Goal: Task Accomplishment & Management: Manage account settings

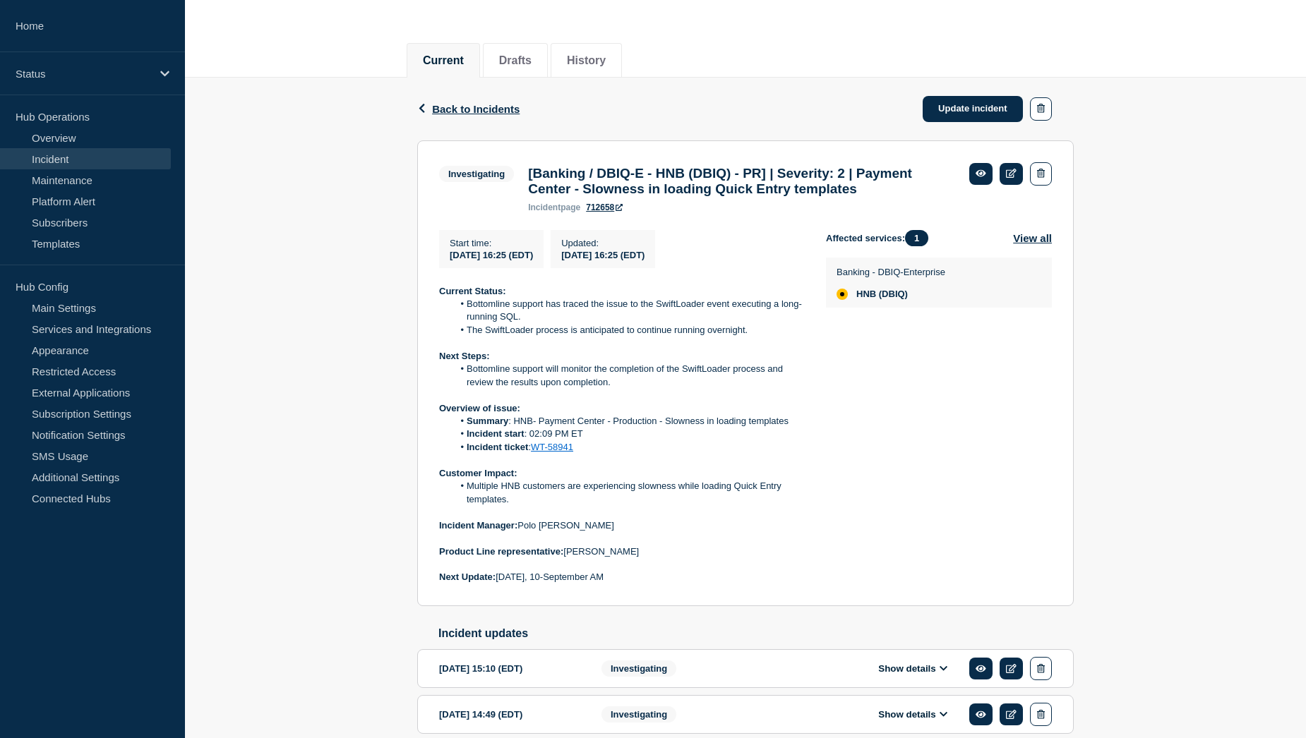
drag, startPoint x: 0, startPoint y: 0, endPoint x: 549, endPoint y: 476, distance: 727.1
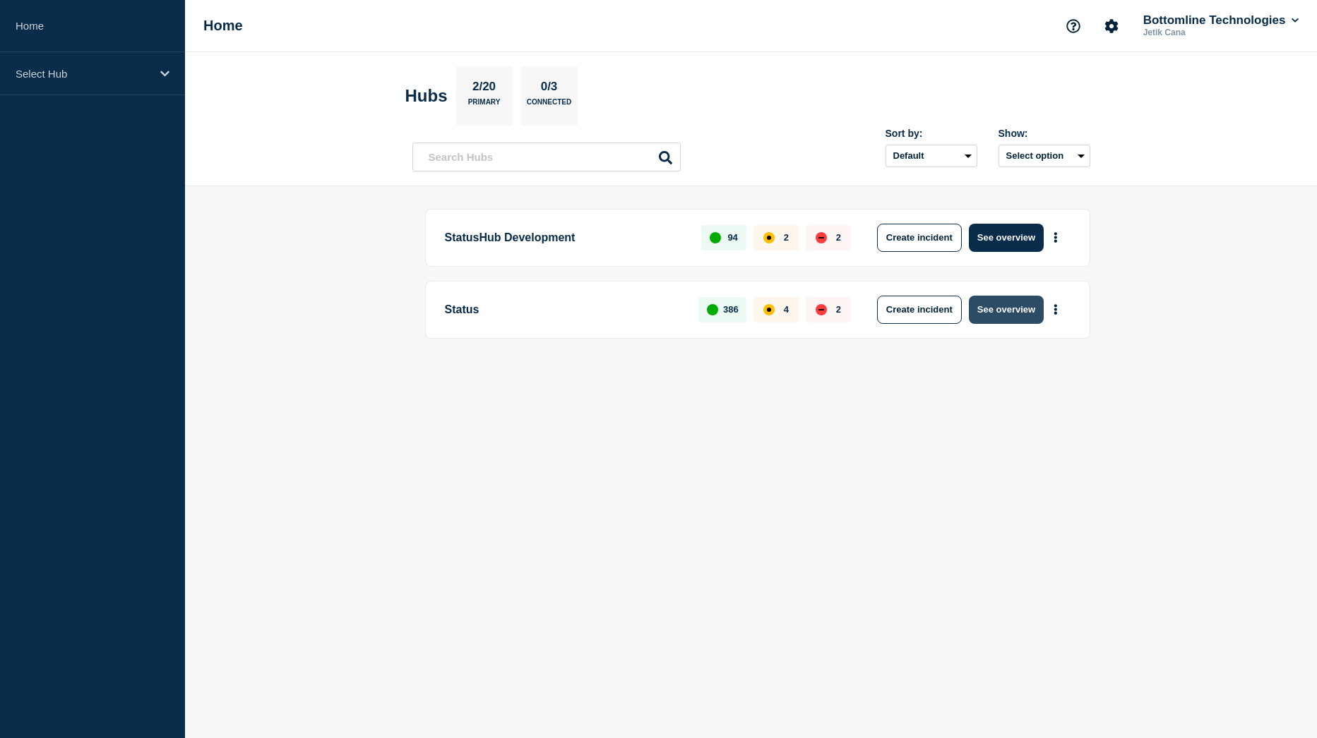
click at [1009, 312] on button "See overview" at bounding box center [1006, 310] width 75 height 28
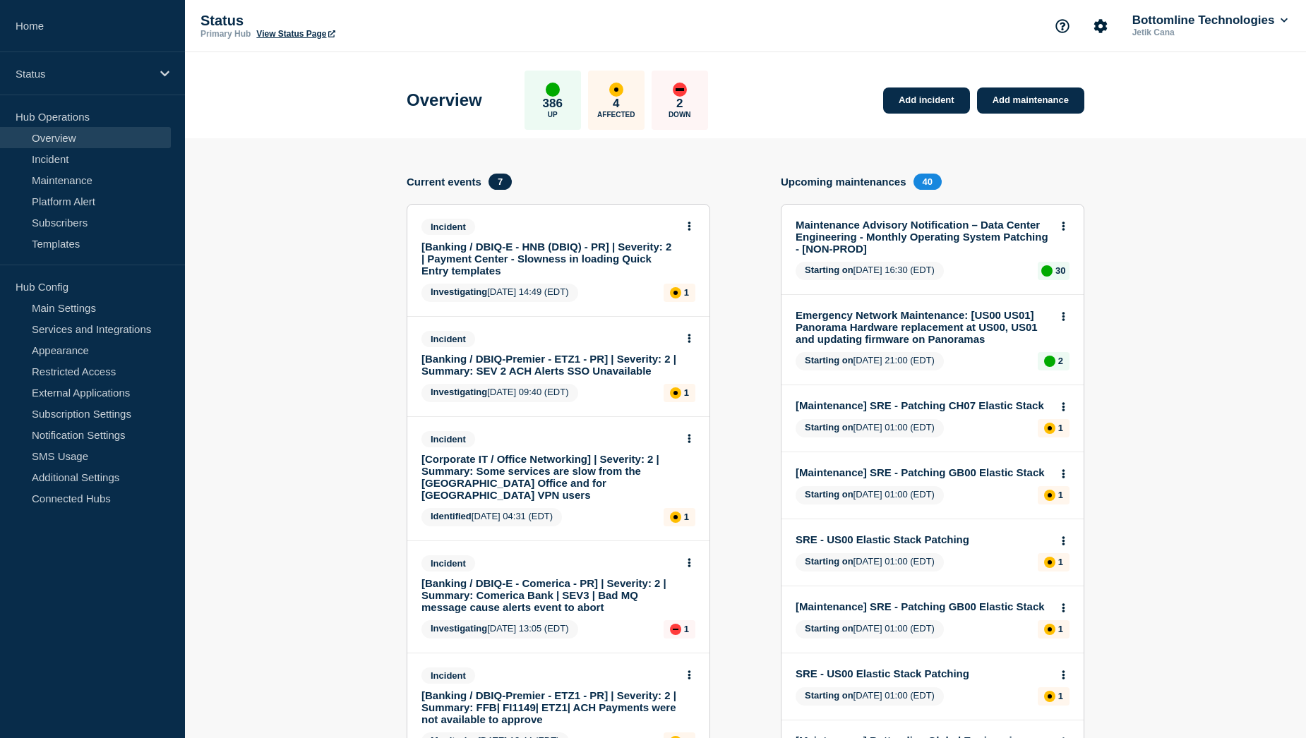
click at [515, 250] on link "[Banking / DBIQ-E - HNB (DBIQ) - PR] | Severity: 2 | Payment Center - Slowness …" at bounding box center [548, 259] width 255 height 36
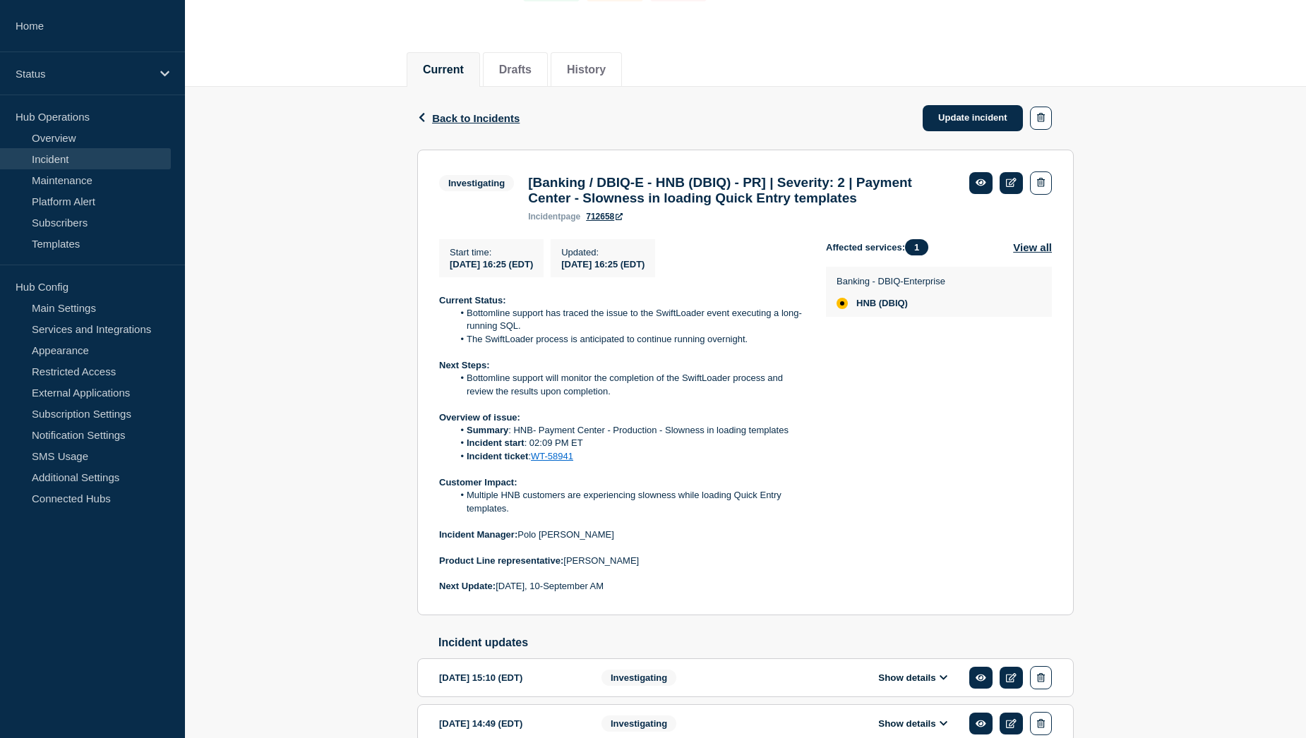
scroll to position [141, 0]
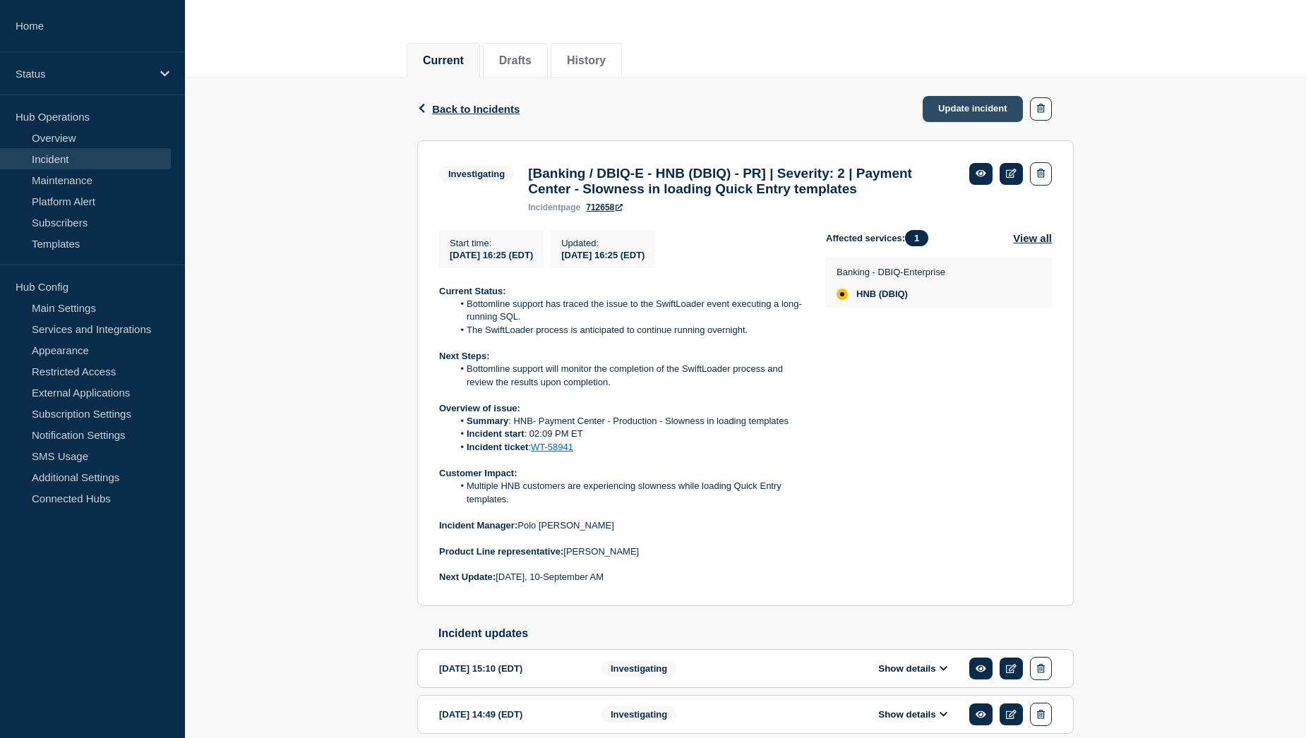
click at [962, 108] on link "Update incident" at bounding box center [973, 109] width 100 height 26
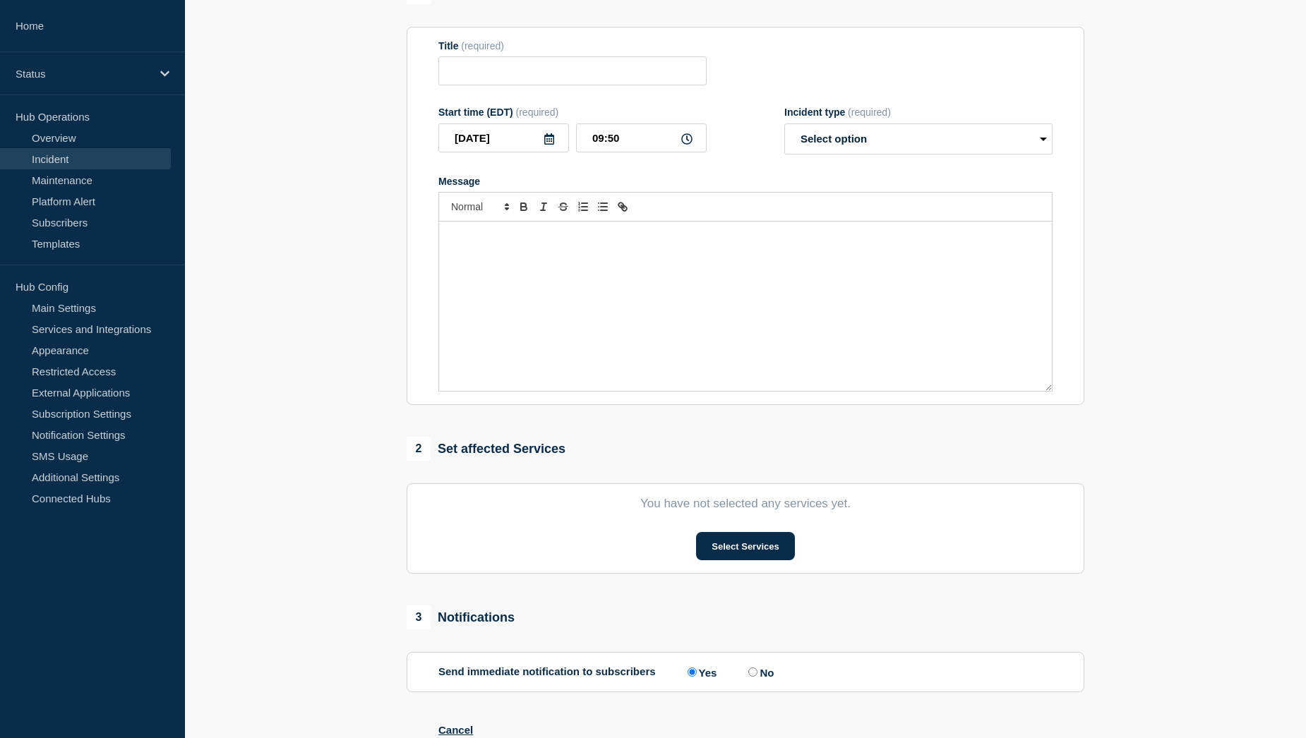
type input "[Banking / DBIQ-E - HNB (DBIQ) - PR] | Severity: 2 | Payment Center - Slowness …"
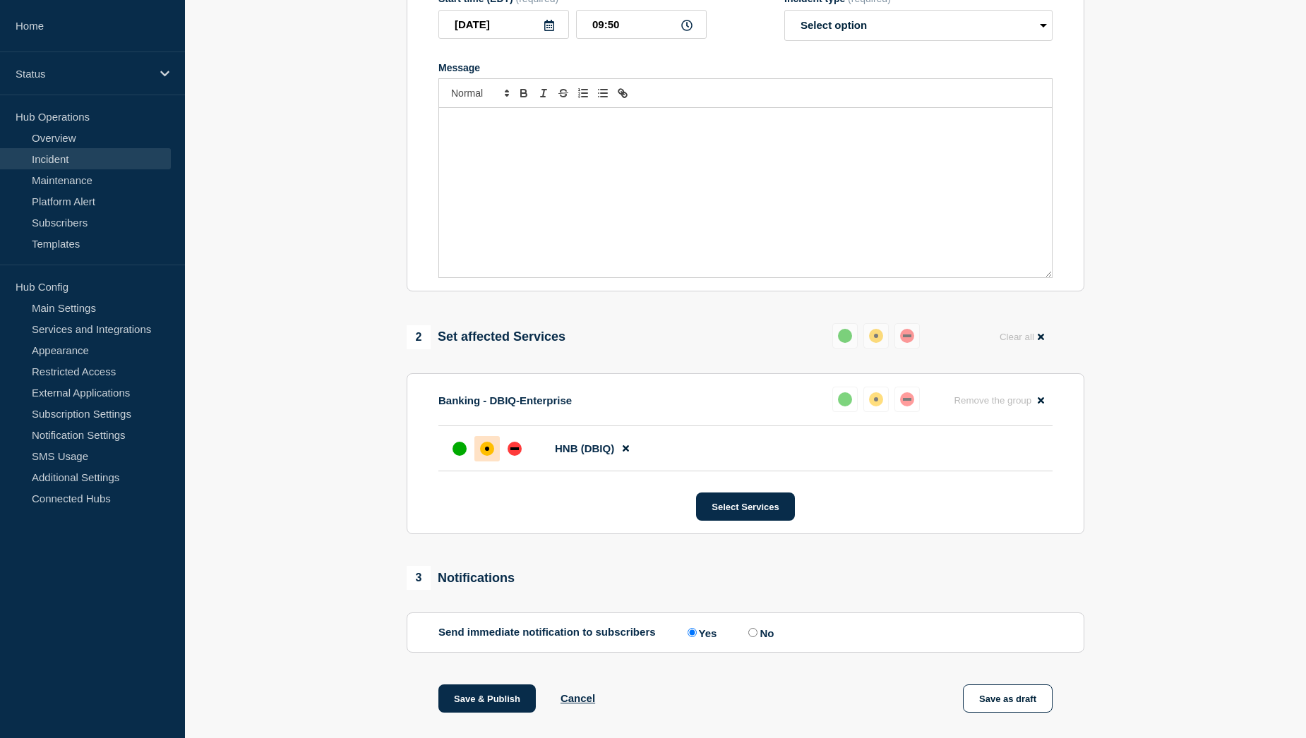
scroll to position [353, 0]
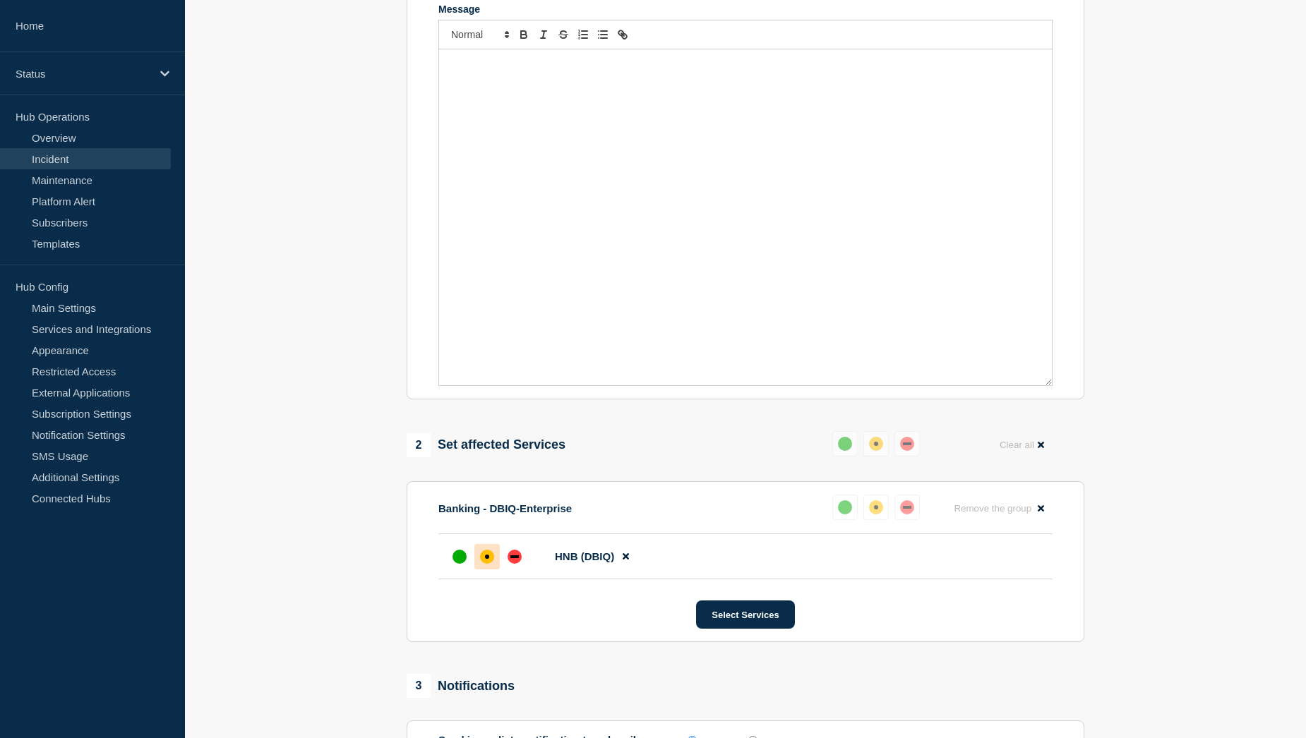
drag, startPoint x: 1051, startPoint y: 226, endPoint x: 1051, endPoint y: 393, distance: 167.3
click at [1051, 385] on div "Message" at bounding box center [745, 217] width 613 height 336
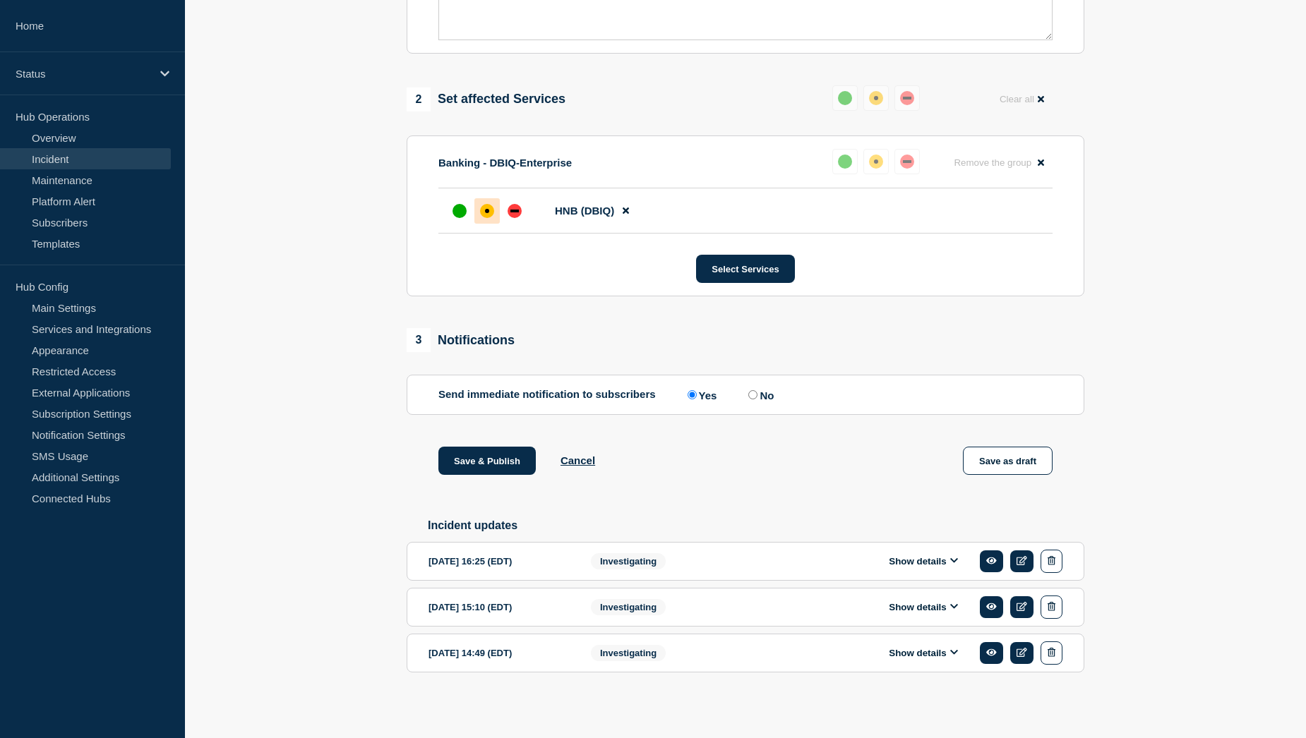
scroll to position [714, 0]
click at [918, 561] on button "Show details" at bounding box center [923, 562] width 78 height 12
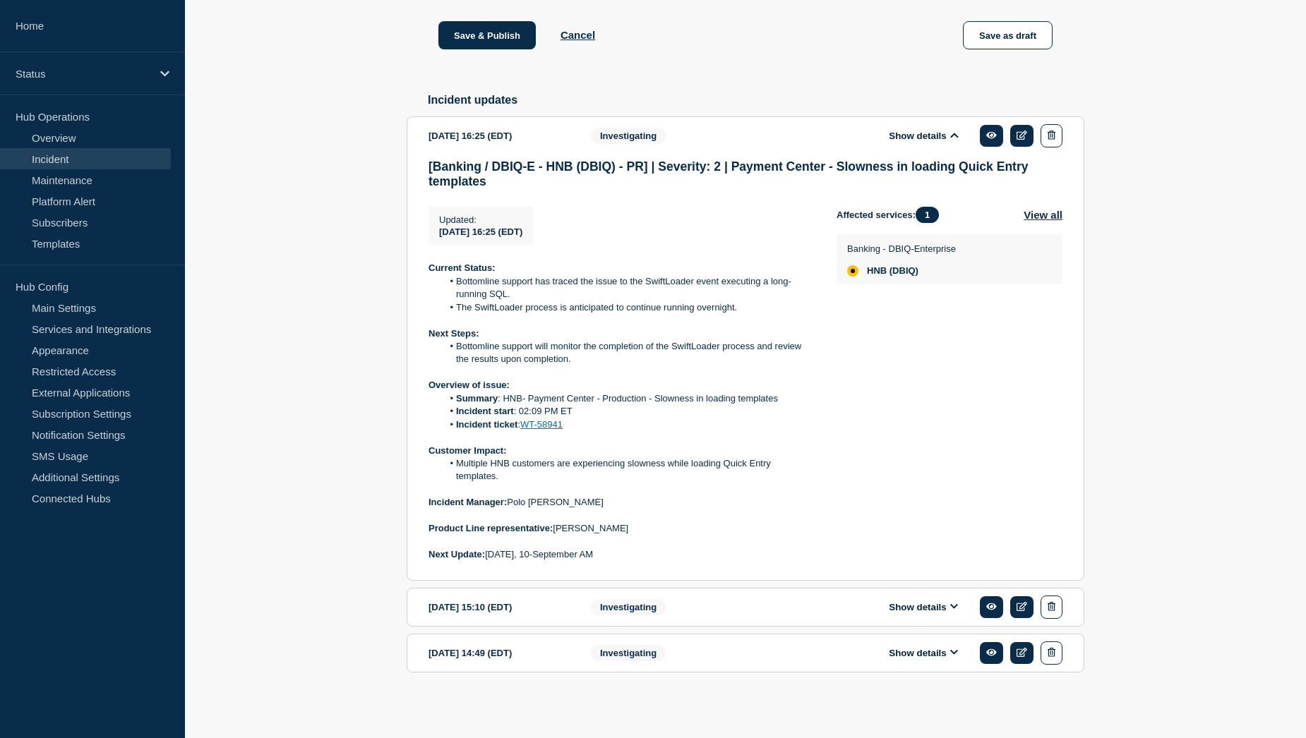
scroll to position [1141, 0]
drag, startPoint x: 430, startPoint y: 266, endPoint x: 626, endPoint y: 551, distance: 346.2
click at [626, 551] on div "Current Status: Bottomline support has traced the issue to the SwiftLoader even…" at bounding box center [620, 411] width 385 height 299
copy div "Current Status: Bottomline support has traced the issue to the SwiftLoader even…"
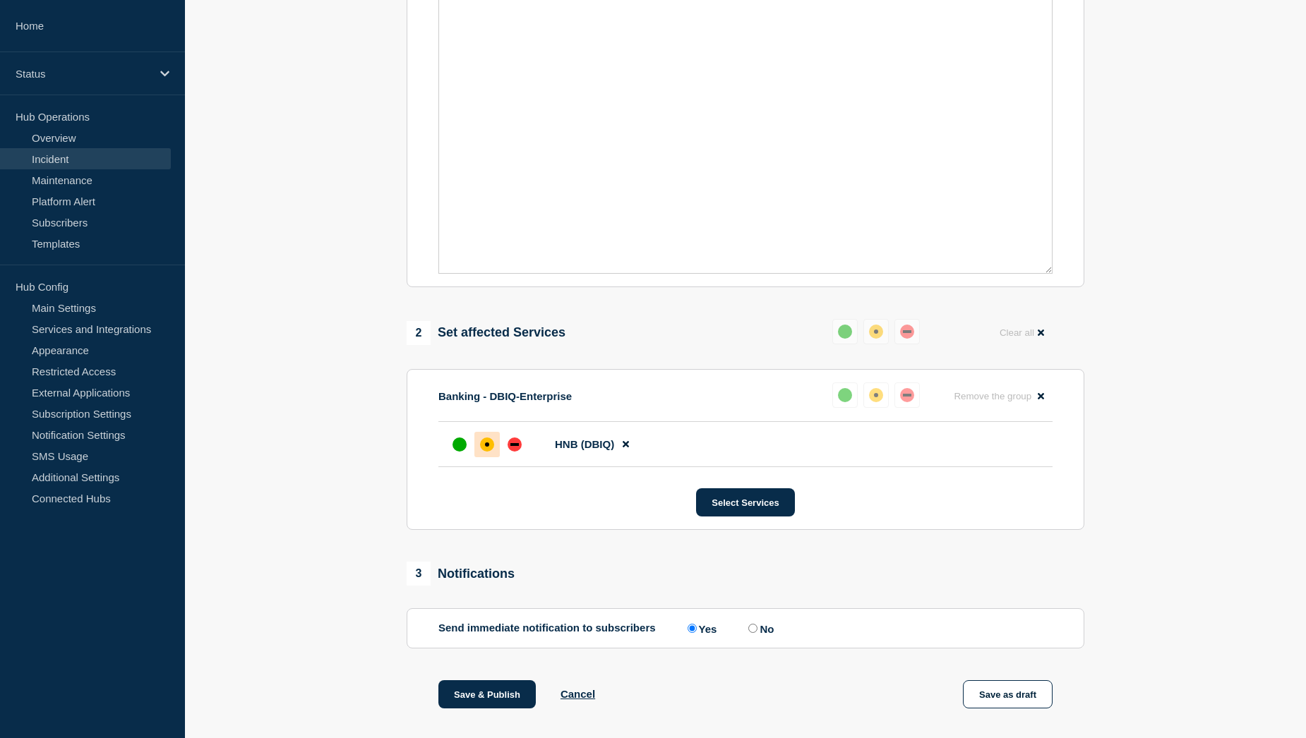
scroll to position [294, 0]
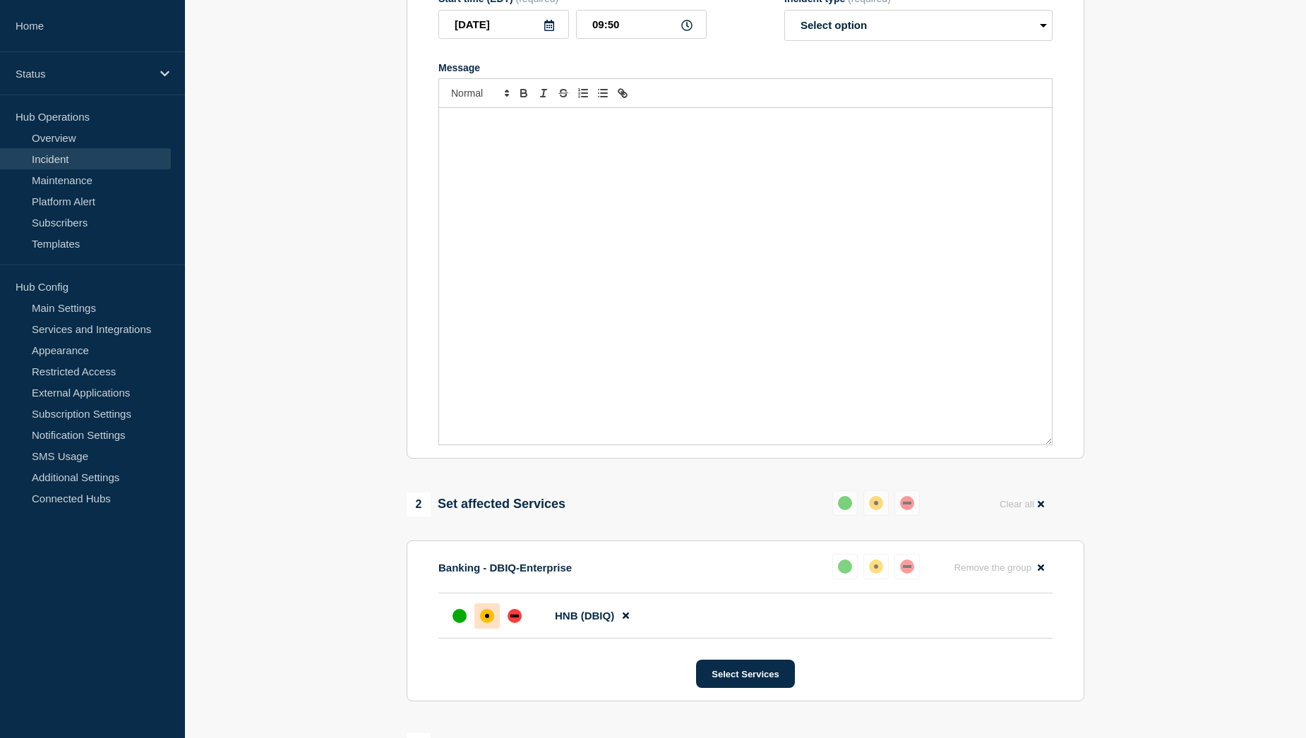
click at [486, 150] on div "Message" at bounding box center [745, 276] width 613 height 337
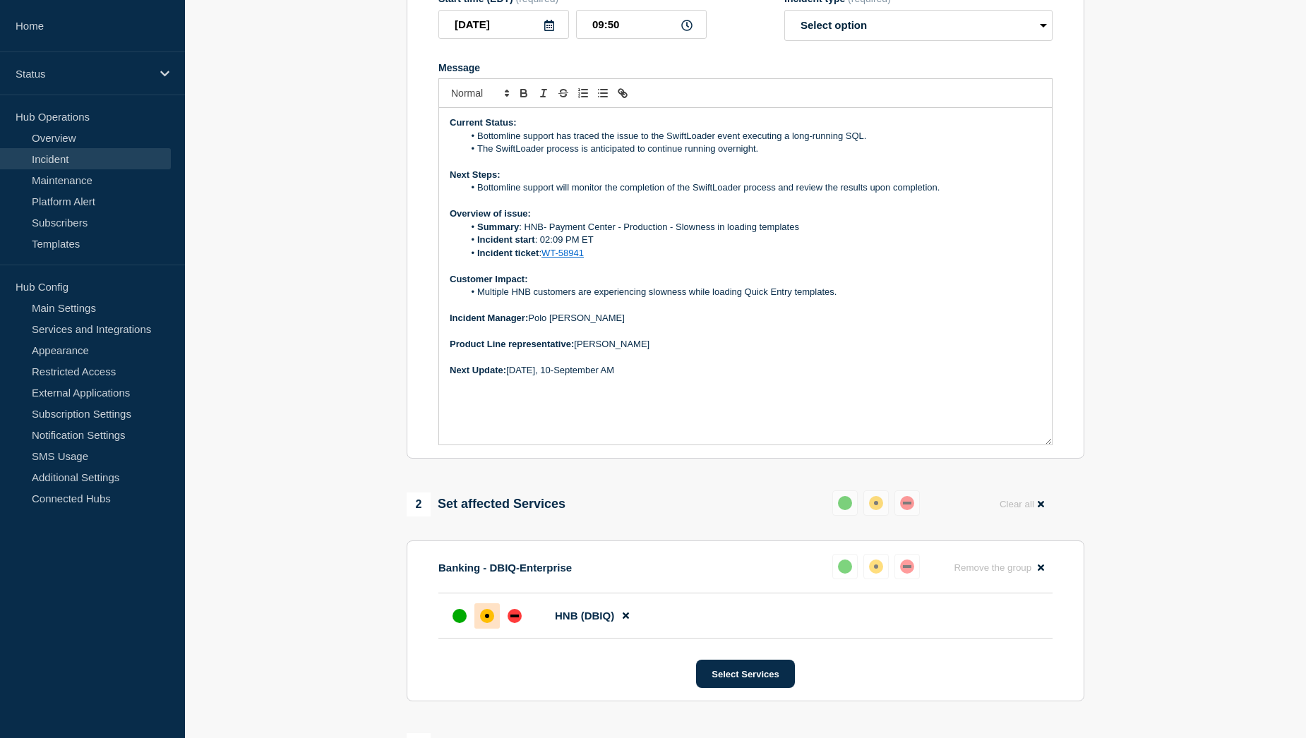
click at [761, 155] on li "The SwiftLoader process is anticipated to continue running overnight." at bounding box center [753, 149] width 578 height 13
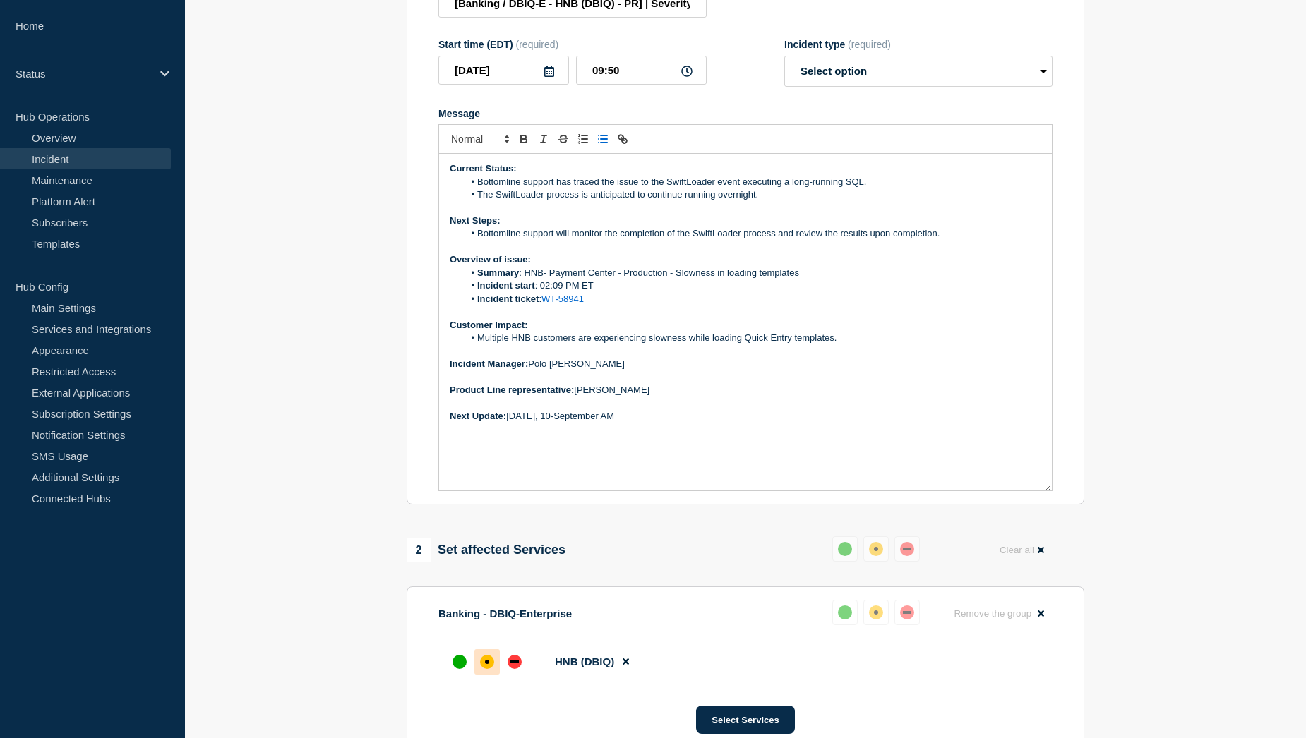
scroll to position [224, 0]
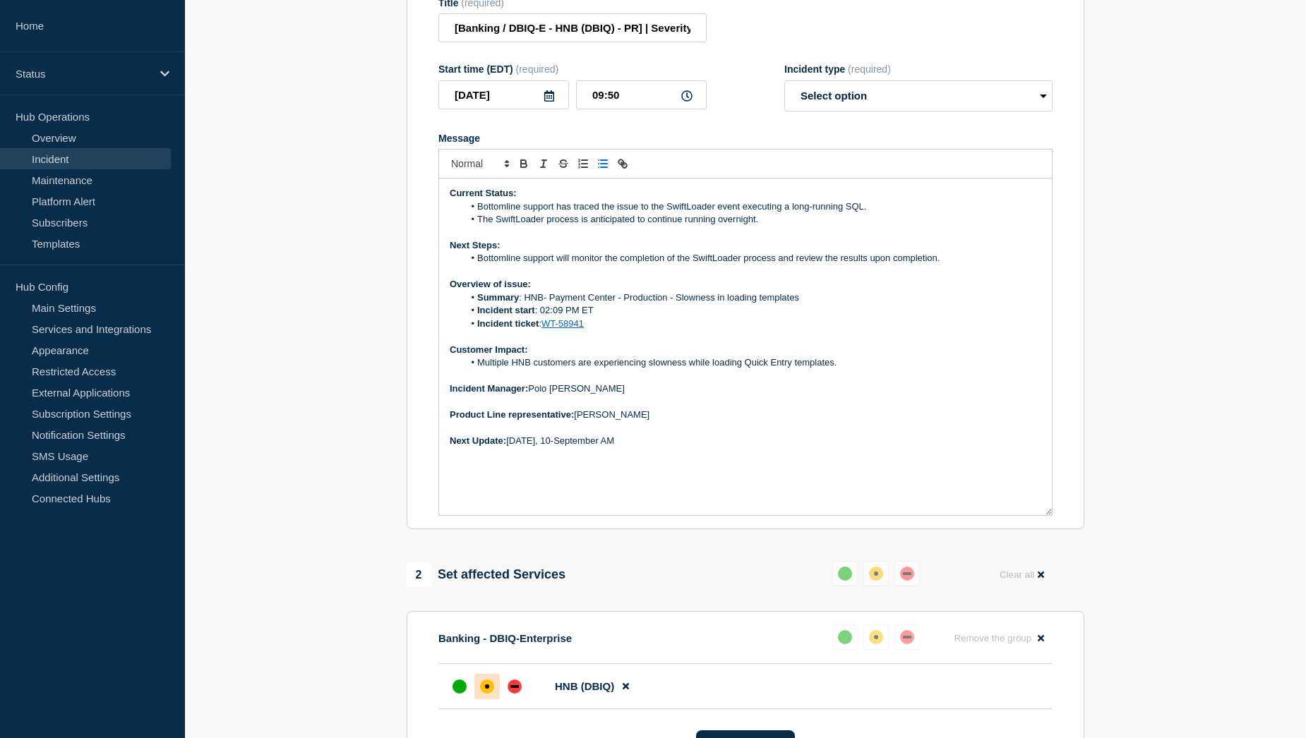
click at [594, 395] on p "Incident Manager: Polo Maramba" at bounding box center [746, 389] width 592 height 13
drag, startPoint x: 596, startPoint y: 400, endPoint x: 532, endPoint y: 396, distance: 64.3
click at [532, 395] on p "Incident Manager: Polo Maramba" at bounding box center [746, 389] width 592 height 13
drag, startPoint x: 640, startPoint y: 452, endPoint x: 511, endPoint y: 449, distance: 128.5
click at [511, 448] on p "Next Update: Wednesday, 10-September AM" at bounding box center [746, 441] width 592 height 13
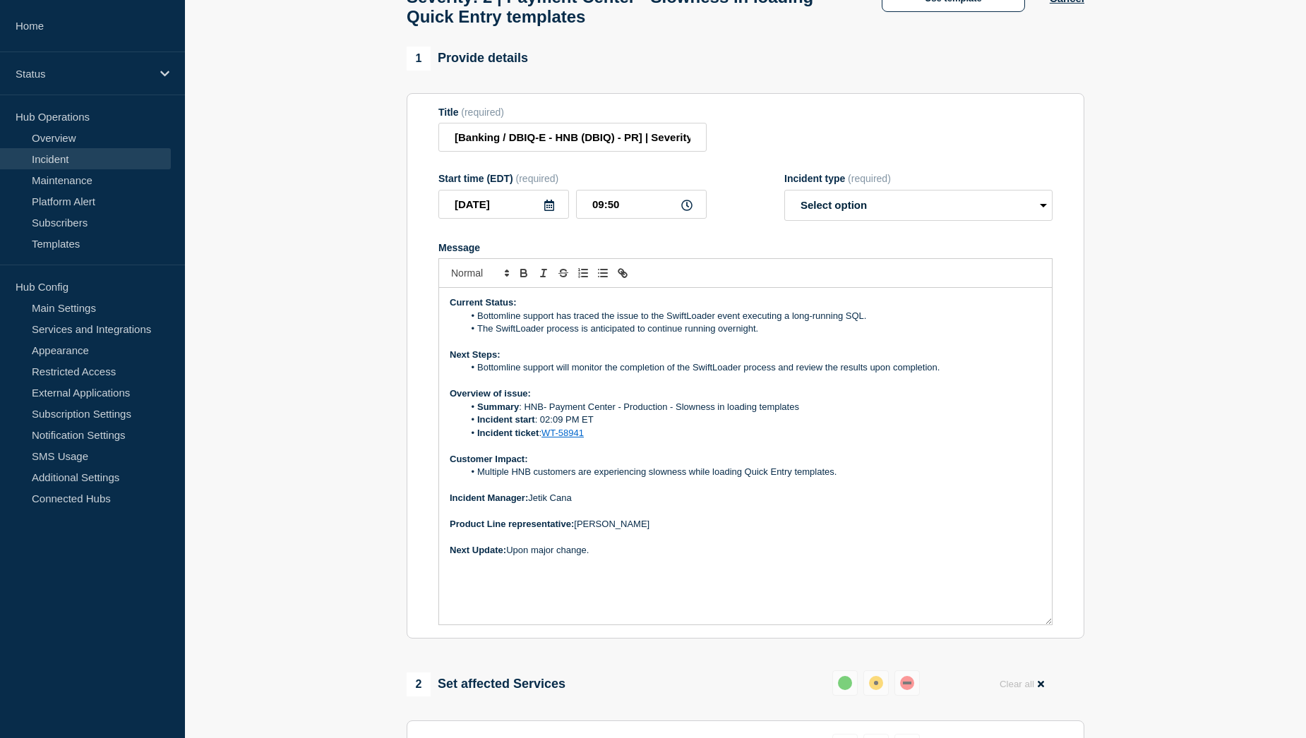
scroll to position [83, 0]
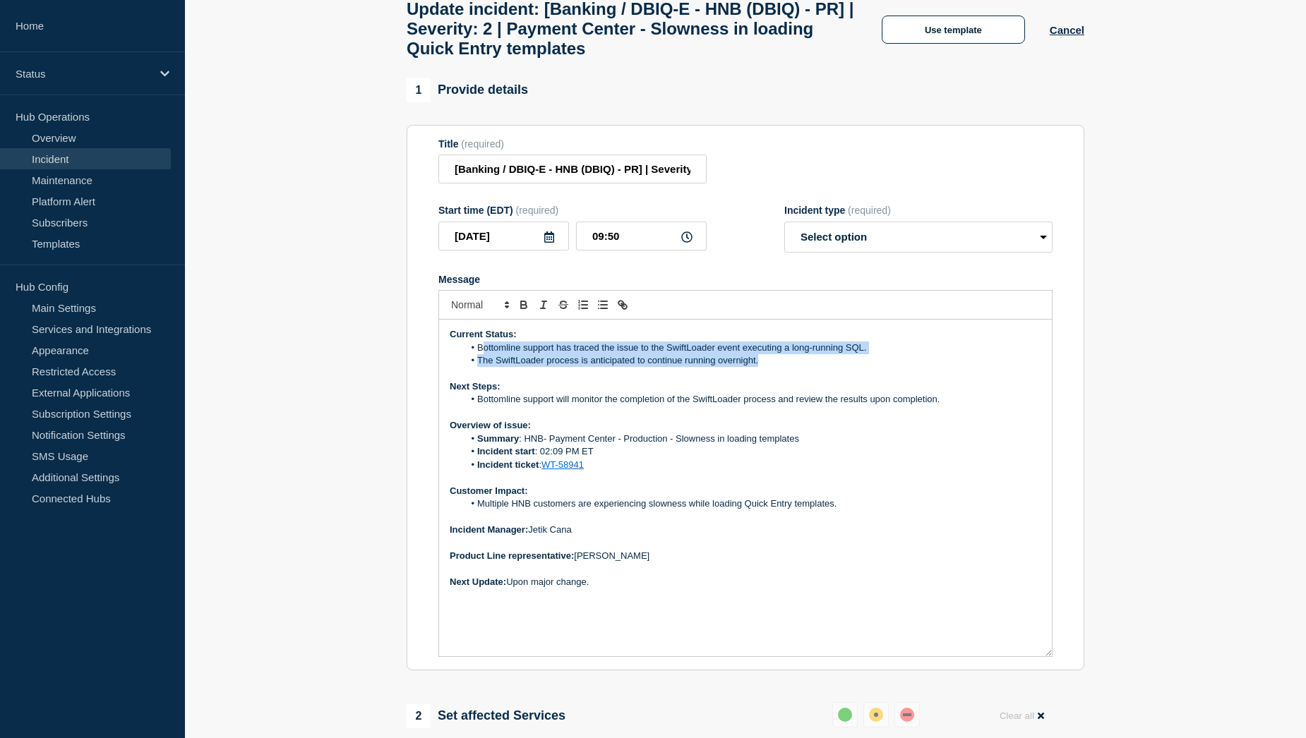
drag, startPoint x: 764, startPoint y: 372, endPoint x: 482, endPoint y: 358, distance: 282.0
click at [482, 358] on ol "Bottomline support has traced the issue to the SwiftLoader event executing a lo…" at bounding box center [746, 355] width 592 height 26
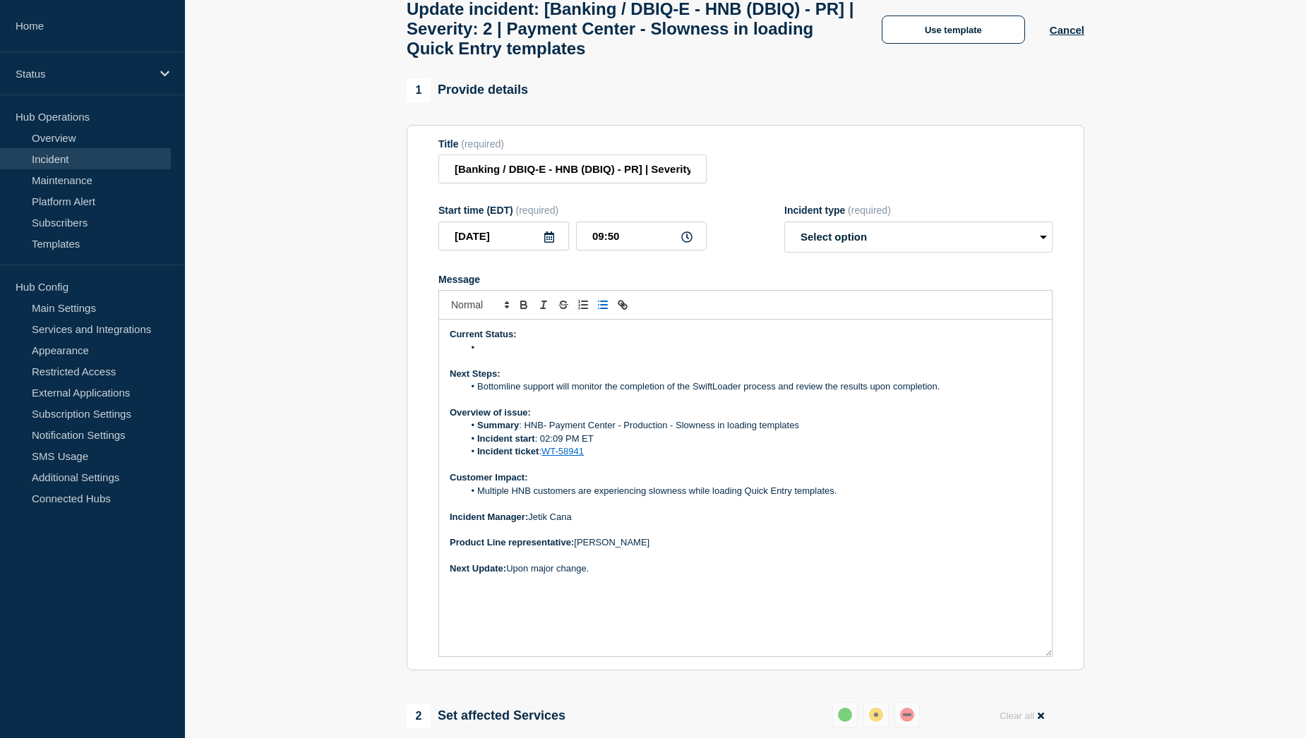
click at [492, 354] on li "Message" at bounding box center [753, 348] width 578 height 13
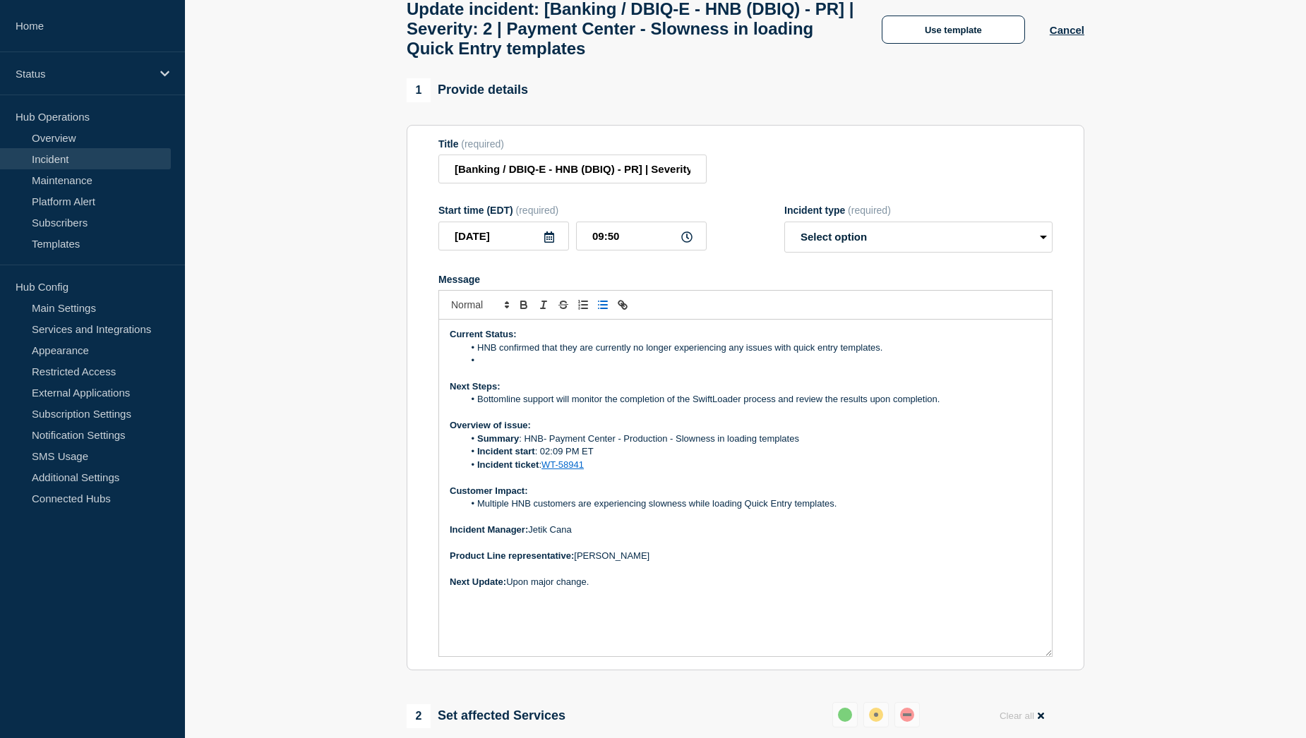
click at [513, 367] on li "Message" at bounding box center [753, 360] width 578 height 13
drag, startPoint x: 805, startPoint y: 372, endPoint x: 755, endPoint y: 372, distance: 50.8
click at [755, 367] on li ""The SwiftLoader process that started yesterday is still running, and the compa…" at bounding box center [753, 360] width 578 height 13
click at [941, 406] on li "Bottomline support will monitor the completion of the SwiftLoader process and r…" at bounding box center [753, 399] width 578 height 13
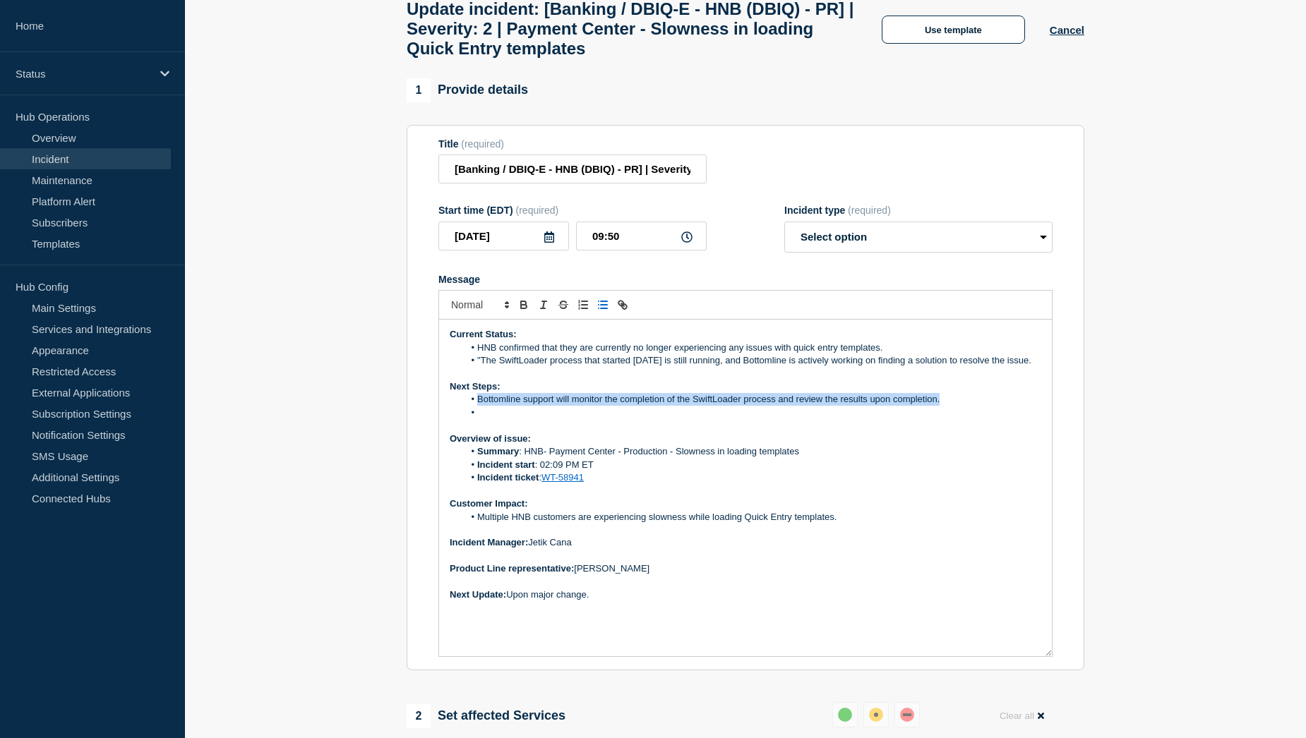
drag, startPoint x: 477, startPoint y: 421, endPoint x: 940, endPoint y: 420, distance: 462.4
click at [940, 406] on li "Bottomline support will monitor the completion of the SwiftLoader process and r…" at bounding box center [753, 399] width 578 height 13
copy li "Bottomline support will monitor the completion of the SwiftLoader process and r…"
click at [942, 432] on p "Message" at bounding box center [746, 425] width 592 height 13
drag, startPoint x: 943, startPoint y: 424, endPoint x: 478, endPoint y: 424, distance: 465.2
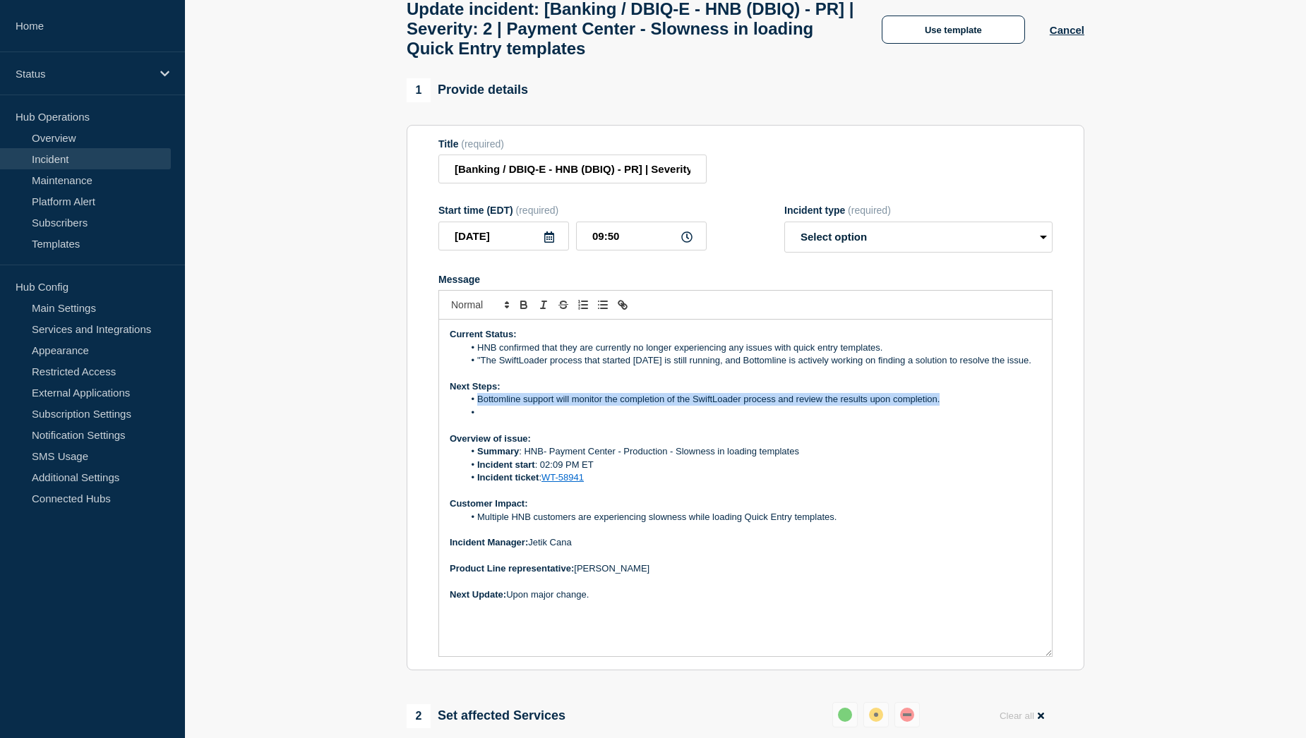
click at [478, 406] on li "Bottomline support will monitor the completion of the SwiftLoader process and r…" at bounding box center [753, 399] width 578 height 13
click at [508, 419] on li "Message" at bounding box center [753, 413] width 578 height 13
drag, startPoint x: 503, startPoint y: 436, endPoint x: 479, endPoint y: 436, distance: 24.0
click at [479, 419] on li "HNB" at bounding box center [753, 413] width 578 height 13
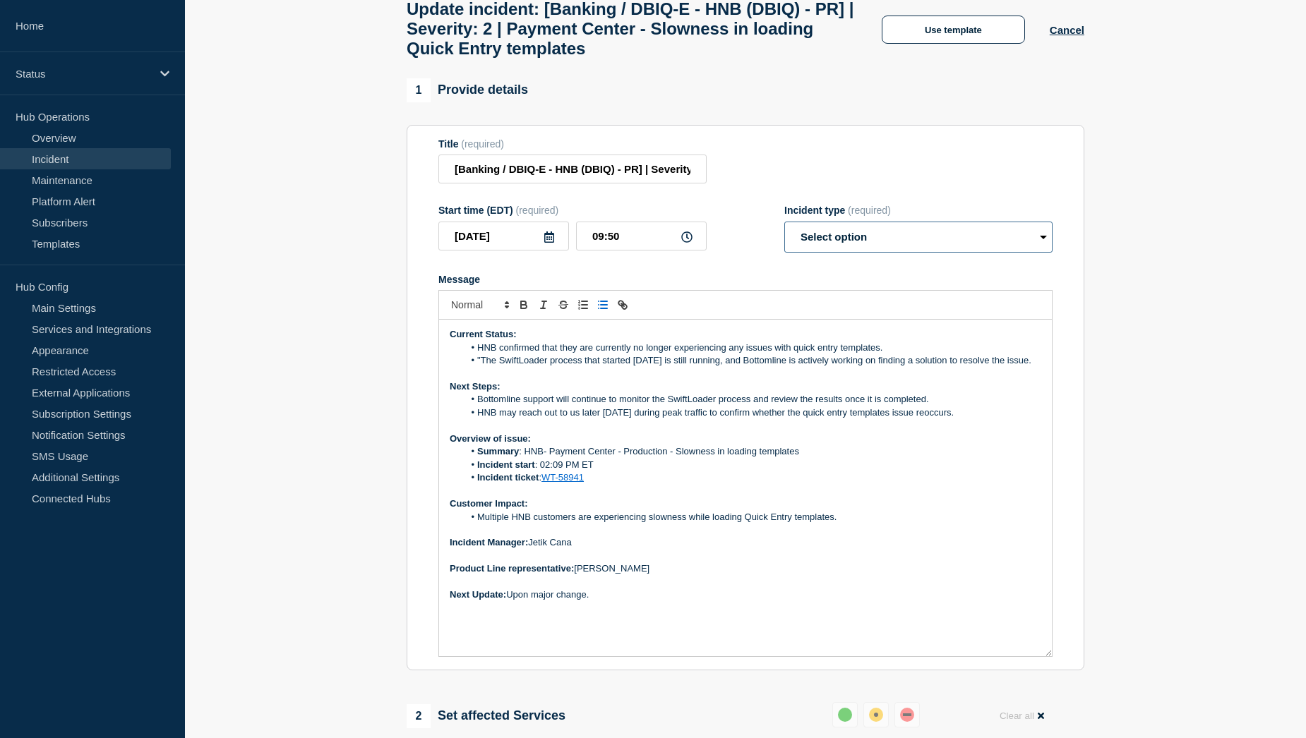
click at [1012, 252] on select "Select option Investigating Identified Monitoring Resolved" at bounding box center [918, 237] width 268 height 31
select select "monitoring"
click at [784, 232] on select "Select option Investigating Identified Monitoring Resolved" at bounding box center [918, 237] width 268 height 31
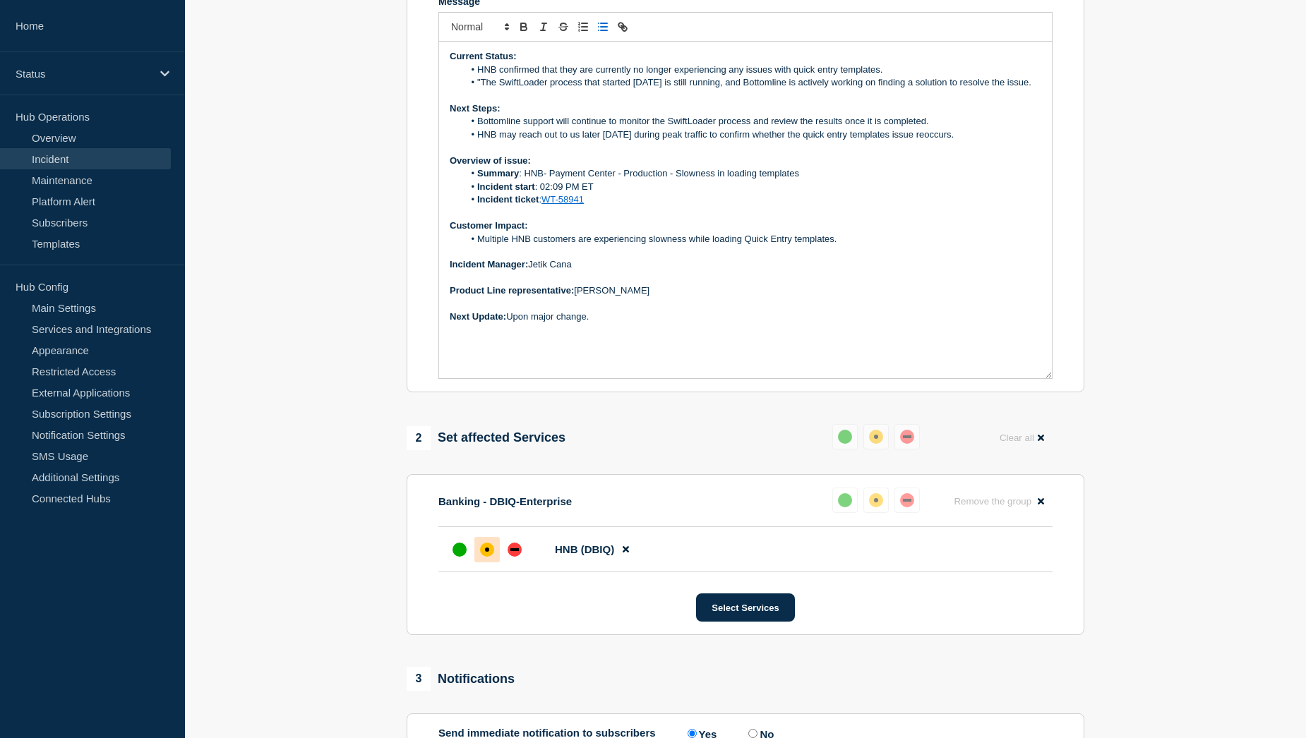
scroll to position [294, 0]
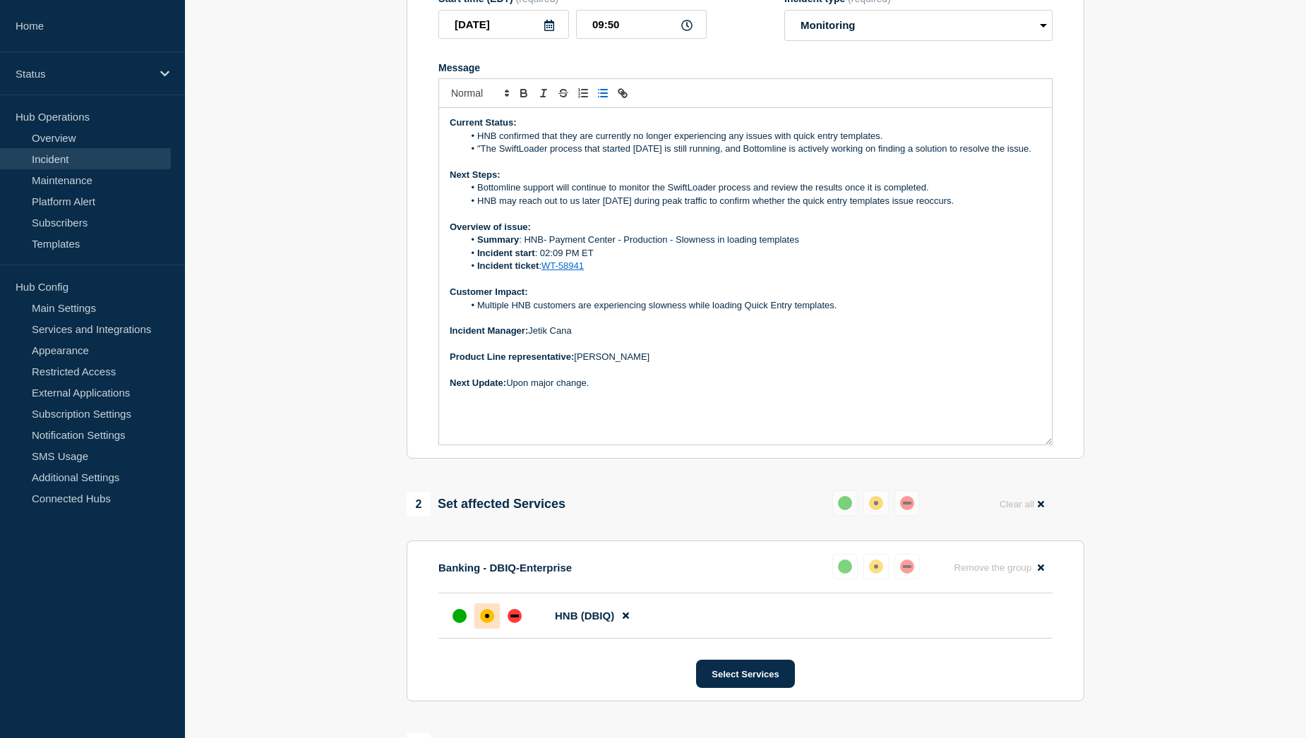
click at [481, 155] on li ""The SwiftLoader process that started yesterday is still running, and Bottomlin…" at bounding box center [753, 149] width 578 height 13
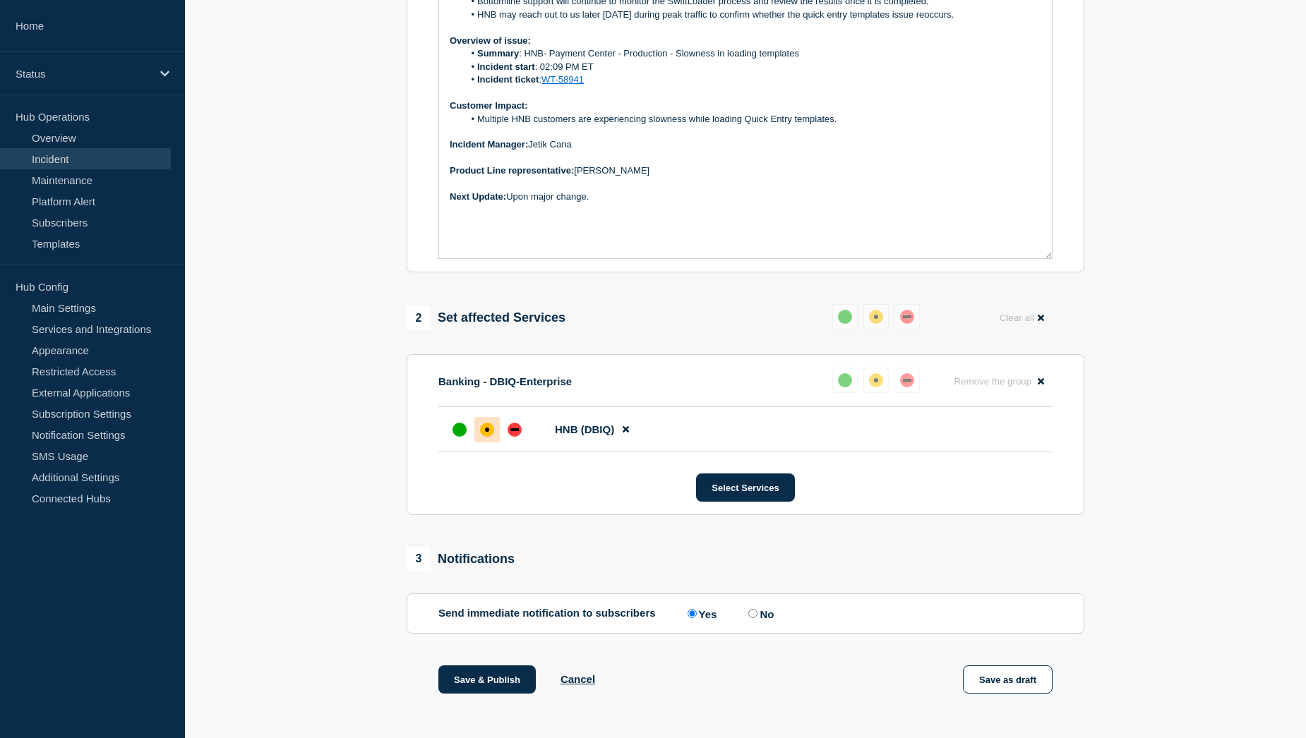
scroll to position [506, 0]
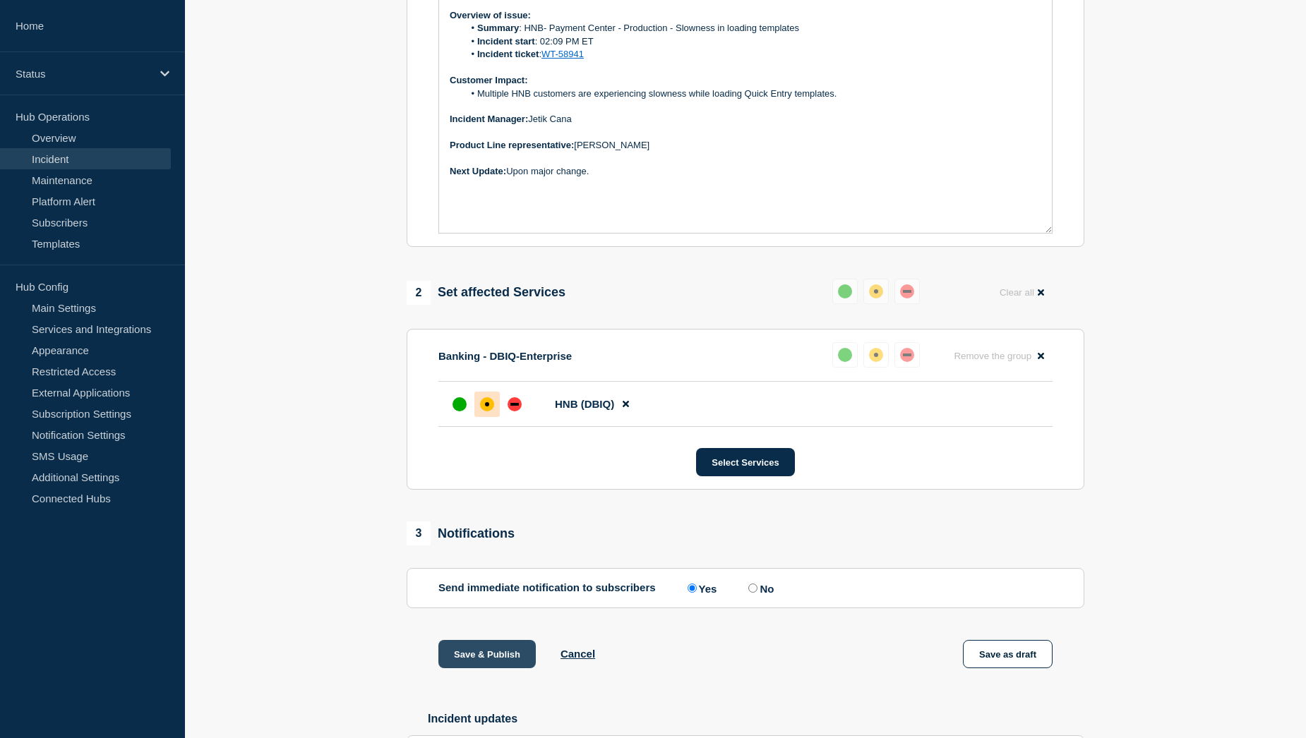
click at [471, 668] on button "Save & Publish" at bounding box center [486, 654] width 97 height 28
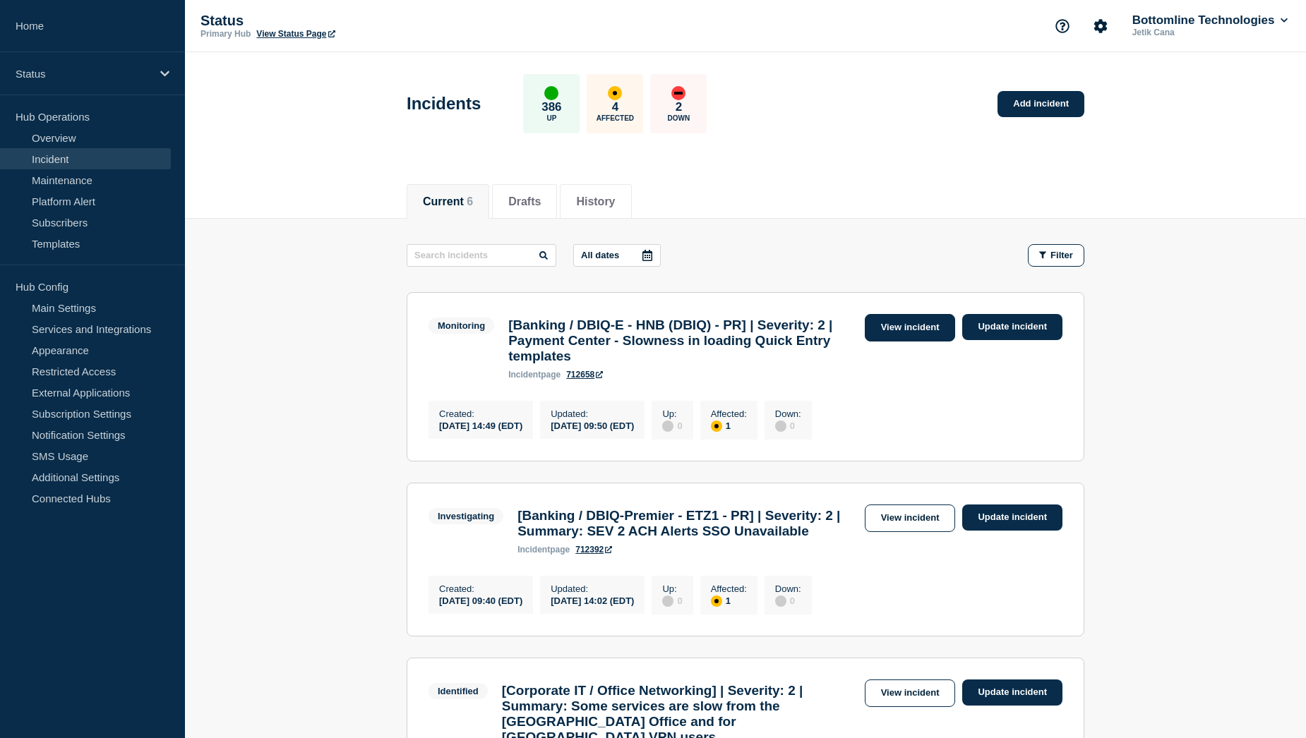
click at [904, 331] on link "View incident" at bounding box center [910, 328] width 91 height 28
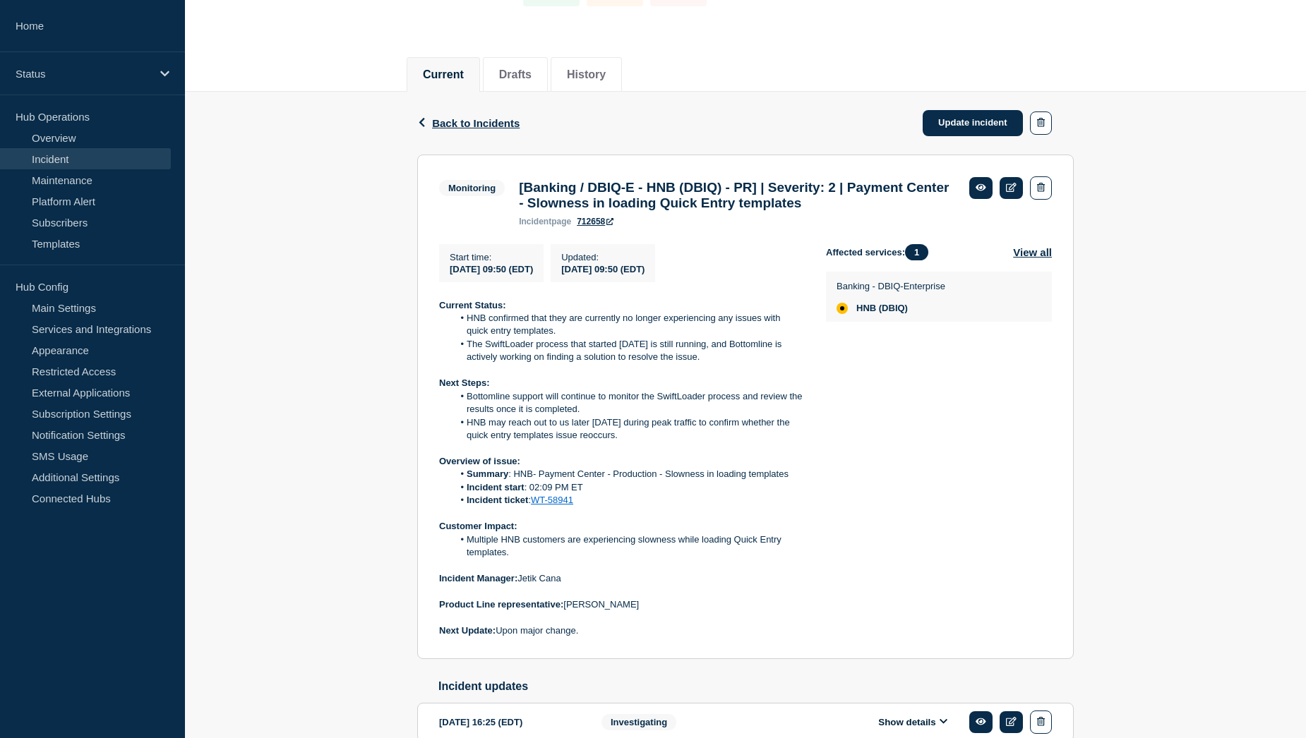
scroll to position [141, 0]
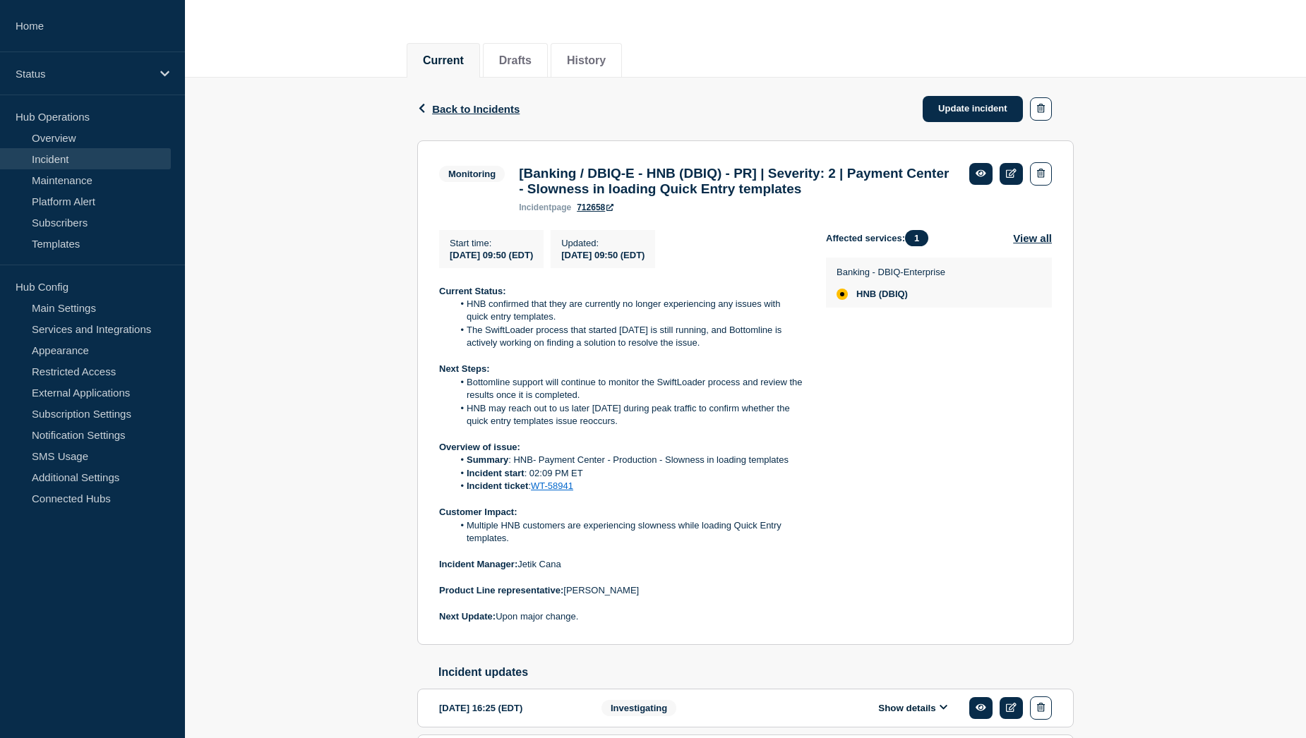
click at [464, 314] on li "HNB confirmed that they are currently no longer experiencing any issues with qu…" at bounding box center [628, 311] width 351 height 26
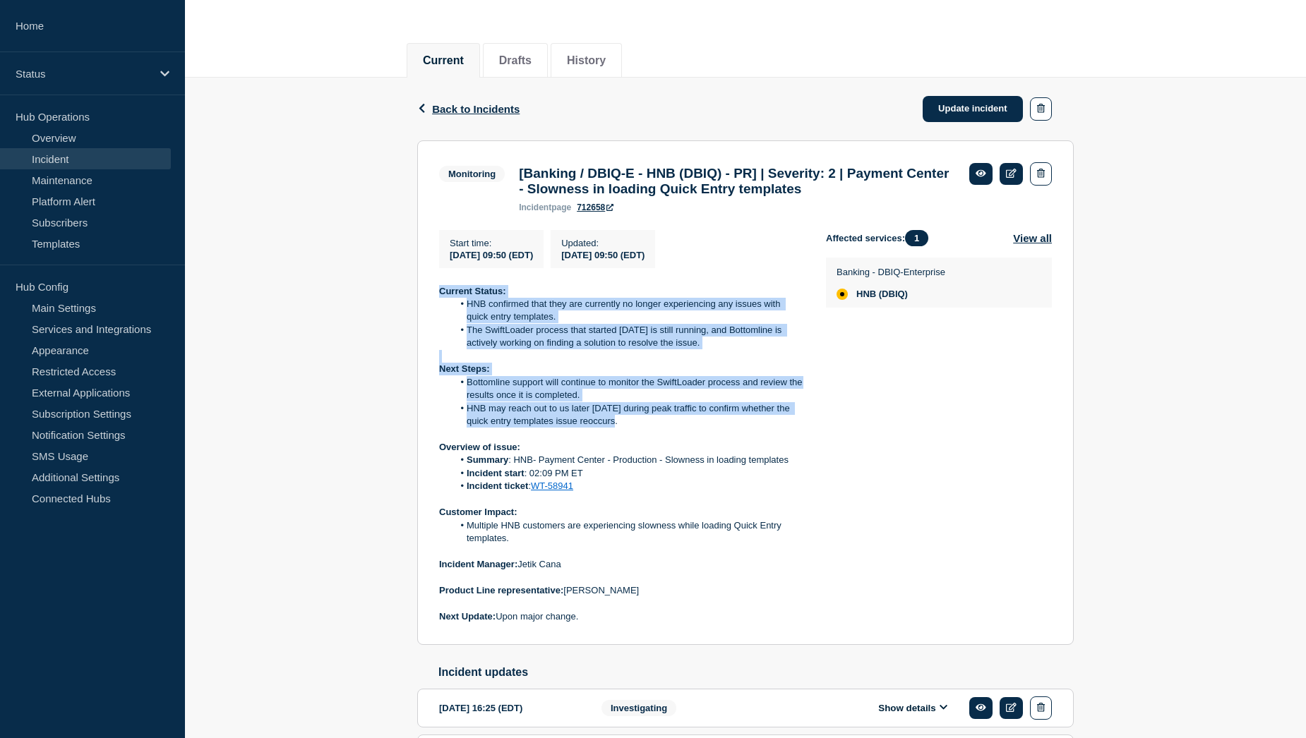
drag, startPoint x: 440, startPoint y: 299, endPoint x: 624, endPoint y: 430, distance: 225.3
click at [624, 430] on div "Current Status: HNB confirmed that they are currently no longer experiencing an…" at bounding box center [621, 454] width 364 height 339
copy div "Current Status: HNB confirmed that they are currently no longer experiencing an…"
